Goal: Answer question/provide support: Answer question/provide support

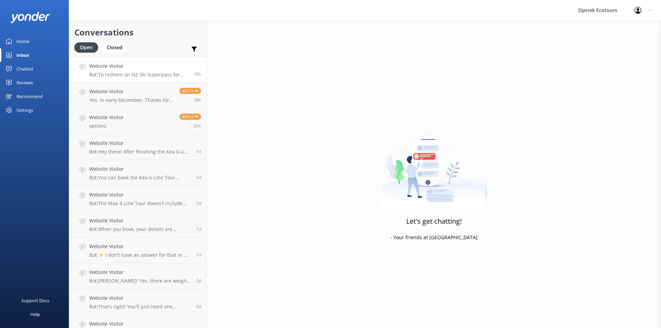
click at [127, 63] on h4 "Website Visitor" at bounding box center [138, 66] width 99 height 8
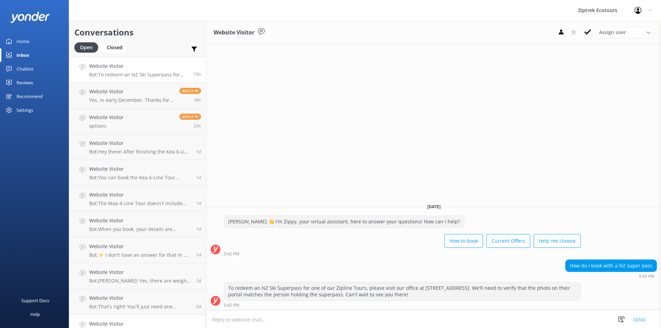
click at [144, 326] on h4 "Website Visitor" at bounding box center [140, 324] width 102 height 8
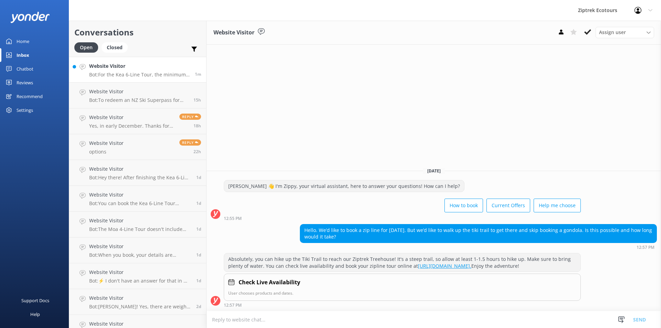
click at [133, 72] on p "Bot: For the Kea 6-Line Tour, the minimum weight is 30kg (66lbs). The Kereru 2-…" at bounding box center [139, 75] width 101 height 6
